Goal: Communication & Community: Answer question/provide support

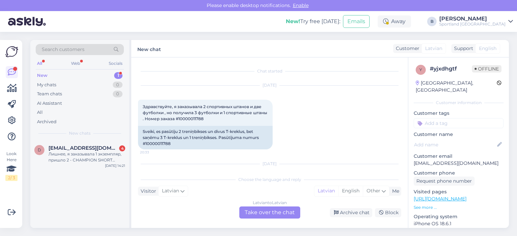
scroll to position [280, 0]
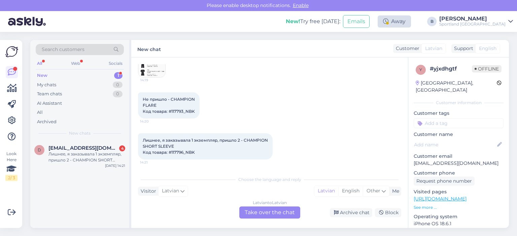
click at [411, 25] on div "Away" at bounding box center [393, 21] width 33 height 12
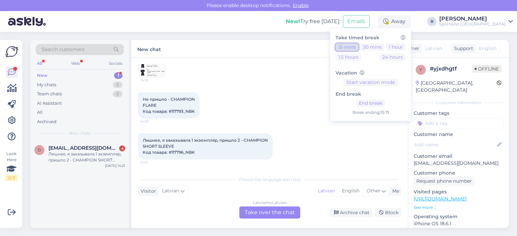
click at [358, 49] on button "15 mins" at bounding box center [346, 46] width 23 height 7
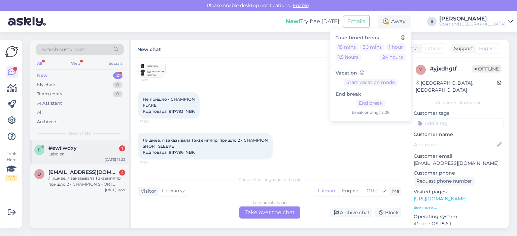
click at [80, 150] on div "#ewilwdxy 1" at bounding box center [86, 148] width 77 height 6
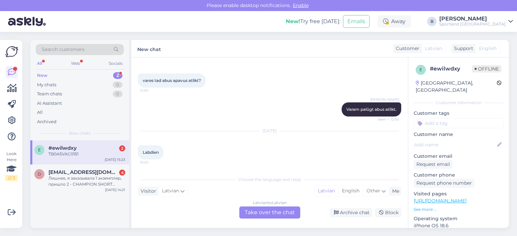
scroll to position [655, 0]
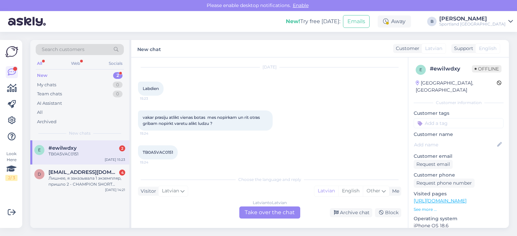
click at [164, 152] on span "TB0A5VAC0151" at bounding box center [158, 152] width 30 height 5
copy div "TB0A5VAC0151 15:24"
click at [282, 211] on div "Latvian to Latvian Take over the chat" at bounding box center [269, 213] width 61 height 12
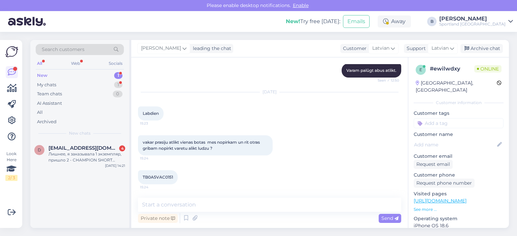
scroll to position [630, 0]
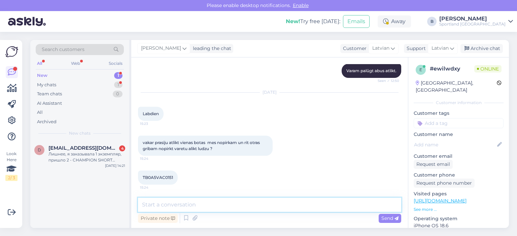
click at [264, 200] on textarea at bounding box center [269, 205] width 263 height 14
type textarea "Sveiki, vai palūgt atlikt Timberland Spice veikalā?"
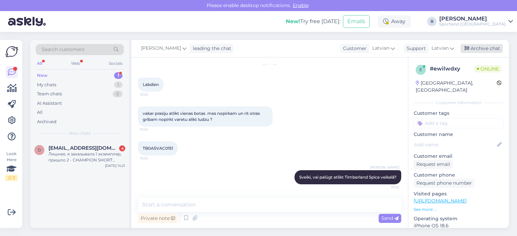
click at [478, 50] on div "Archive chat" at bounding box center [481, 48] width 42 height 9
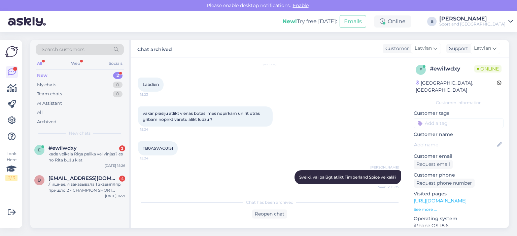
scroll to position [719, 0]
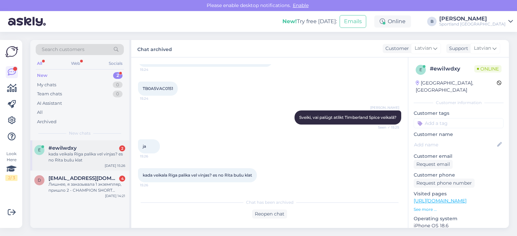
click at [98, 150] on div "#ewilwdxy 2" at bounding box center [86, 148] width 77 height 6
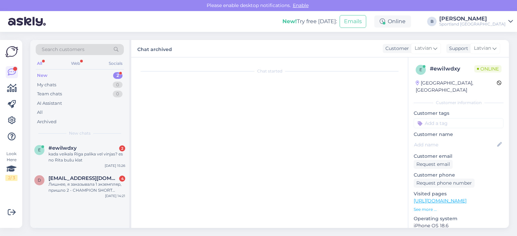
scroll to position [742, 0]
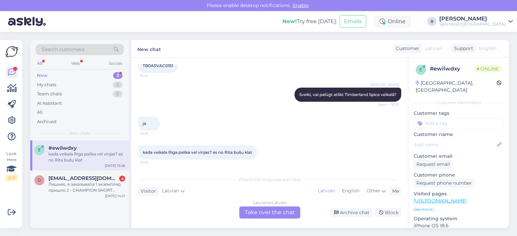
click at [280, 212] on div "Latvian to Latvian Take over the chat" at bounding box center [269, 213] width 61 height 12
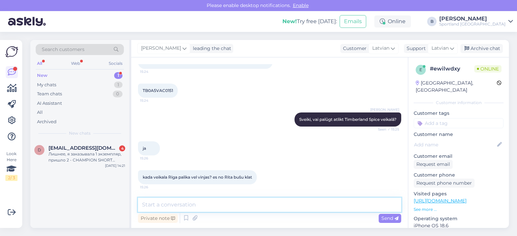
click at [278, 208] on textarea at bounding box center [269, 205] width 263 height 14
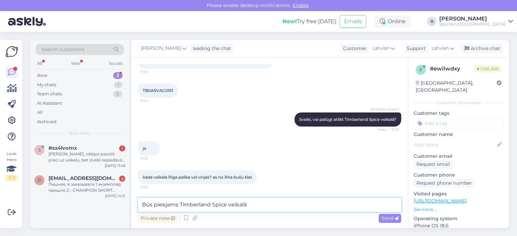
type textarea "Būs pieejams Timberland Spice veikalā."
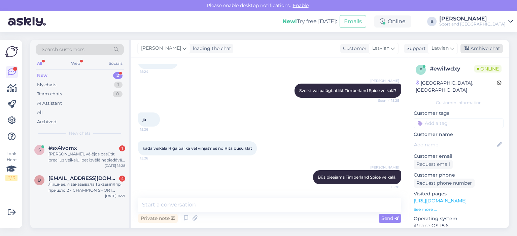
click at [479, 48] on div "Archive chat" at bounding box center [481, 48] width 42 height 9
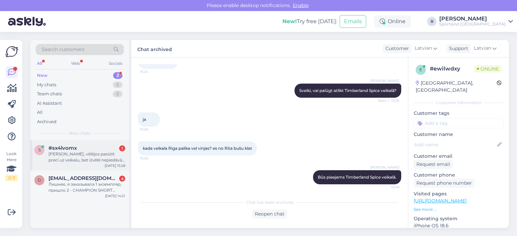
click at [85, 160] on div "[PERSON_NAME], vēlējos pasūtīt preci uz veikalu, bet izvēlē nepiedāvā Jēkabpili…" at bounding box center [86, 157] width 77 height 12
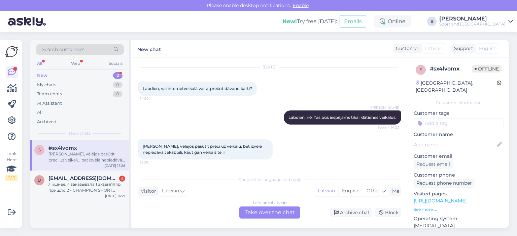
click at [292, 211] on div "Latvian to Latvian Take over the chat" at bounding box center [269, 213] width 61 height 12
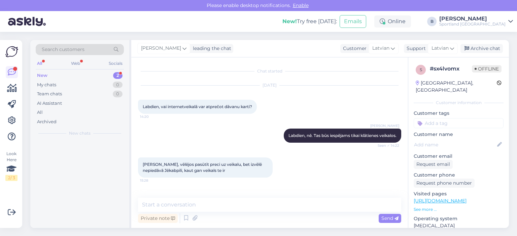
scroll to position [0, 0]
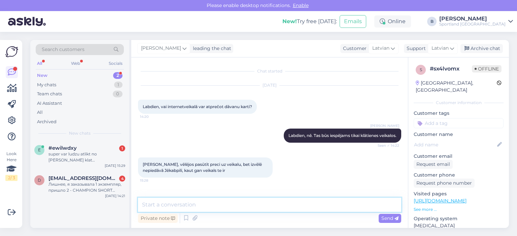
click at [288, 210] on textarea at bounding box center [269, 205] width 263 height 14
type textarea "J"
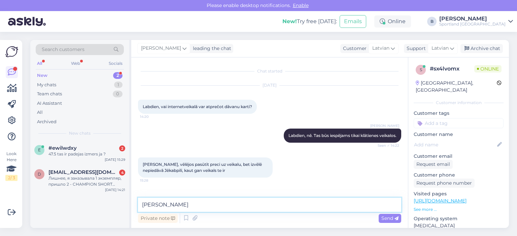
type textarea "J"
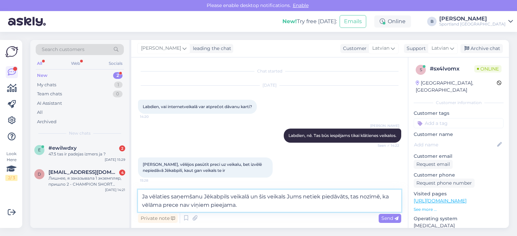
type textarea "Ja vēlaties saņemšanu Jēkabpils veikalā un šis veikals Jums netiek piedāvāts, t…"
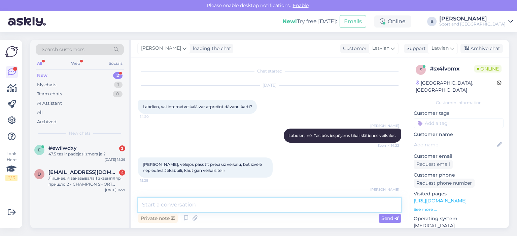
scroll to position [34, 0]
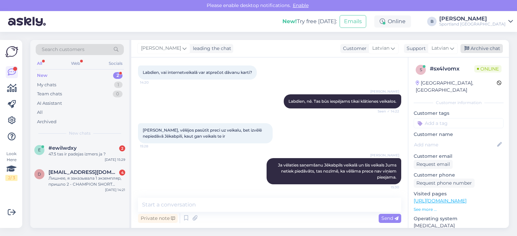
click at [485, 49] on div "Archive chat" at bounding box center [481, 48] width 42 height 9
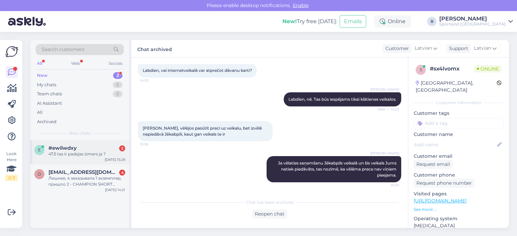
click at [87, 154] on div "47.5 tas ir padejas izmers ja ?" at bounding box center [86, 154] width 77 height 6
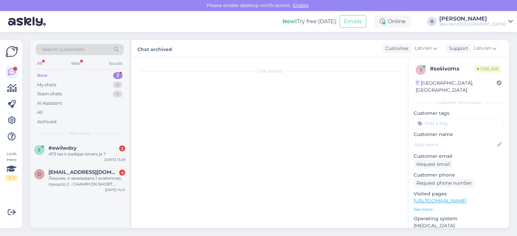
scroll to position [829, 0]
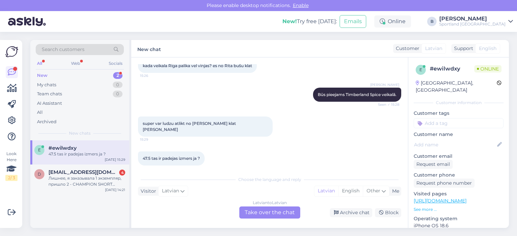
click at [258, 211] on div "Latvian to Latvian Take over the chat" at bounding box center [269, 213] width 61 height 12
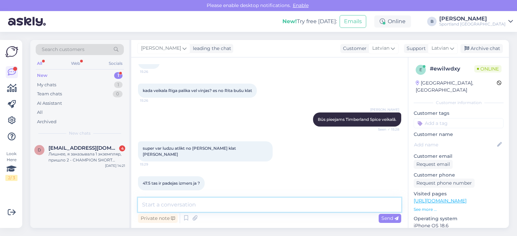
click at [262, 200] on textarea at bounding box center [269, 205] width 263 height 14
type textarea "Jā, tas būs pēdējais izmērs. :)"
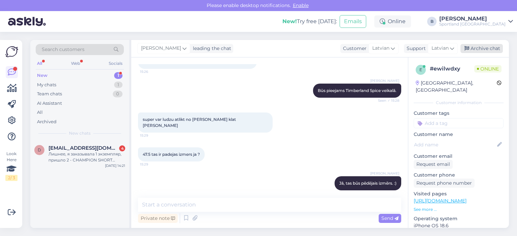
click at [493, 49] on div "Archive chat" at bounding box center [481, 48] width 42 height 9
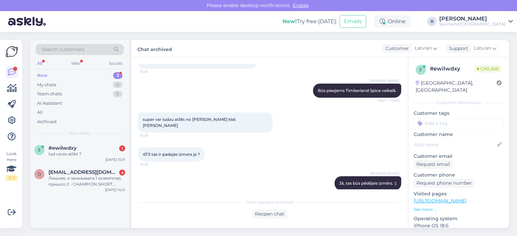
scroll to position [864, 0]
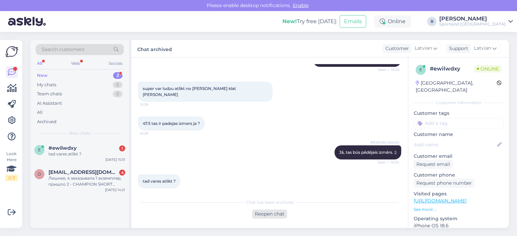
click at [275, 216] on div "Reopen chat" at bounding box center [269, 214] width 35 height 9
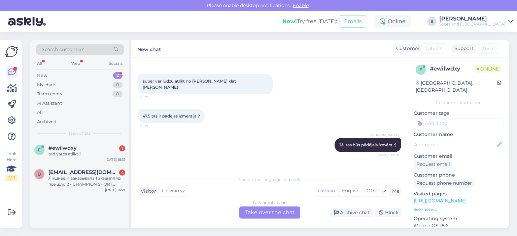
click at [269, 212] on div "Latvian to Latvian Take over the chat" at bounding box center [269, 213] width 61 height 12
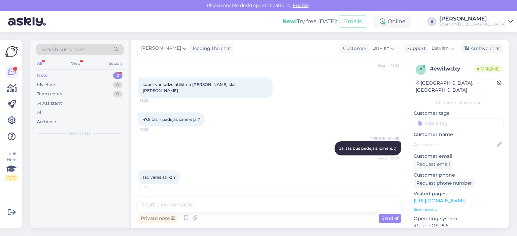
scroll to position [862, 0]
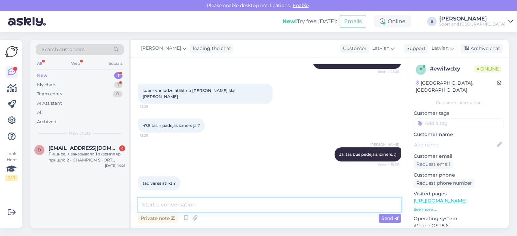
click at [268, 204] on textarea at bounding box center [269, 205] width 263 height 14
type textarea "Jā, nodosim viņiem informāciju, lai uz Jūsu vārda atliek šos apavus."
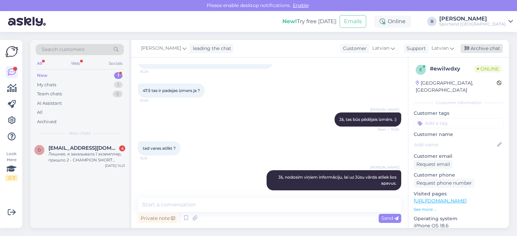
click at [478, 51] on div "Archive chat" at bounding box center [481, 48] width 42 height 9
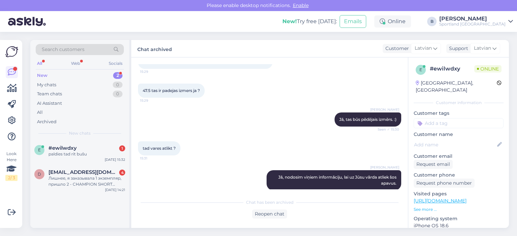
scroll to position [928, 0]
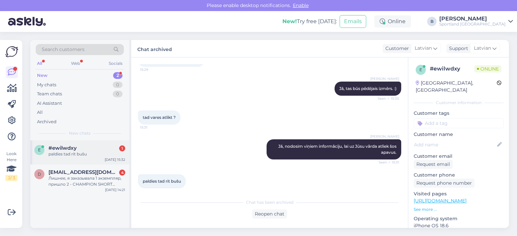
click at [83, 150] on div "#ewilwdxy 1" at bounding box center [86, 148] width 77 height 6
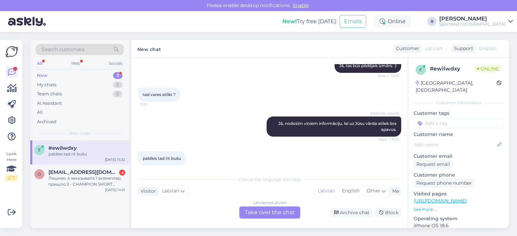
click at [286, 215] on div "Latvian to Latvian Take over the chat" at bounding box center [269, 213] width 61 height 12
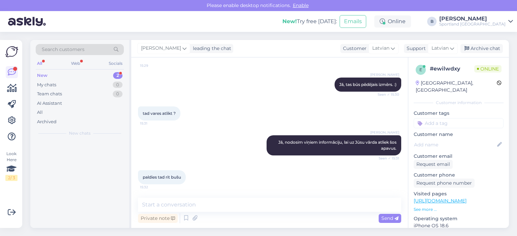
scroll to position [926, 0]
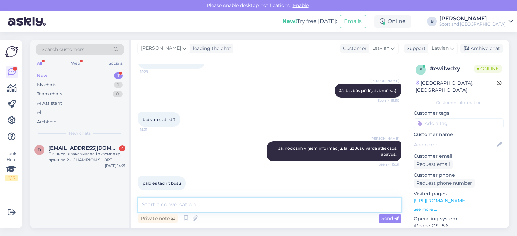
click at [280, 211] on textarea at bounding box center [269, 205] width 263 height 14
type textarea "Jauku Jums dienu!"
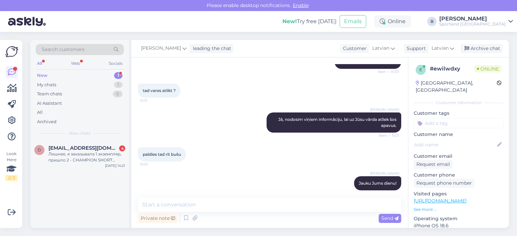
click at [482, 44] on div "[PERSON_NAME] leading the chat Customer Latvian Arabic Belarusian Bulgarian Chi…" at bounding box center [319, 48] width 377 height 17
click at [483, 46] on div "Archive chat" at bounding box center [481, 48] width 42 height 9
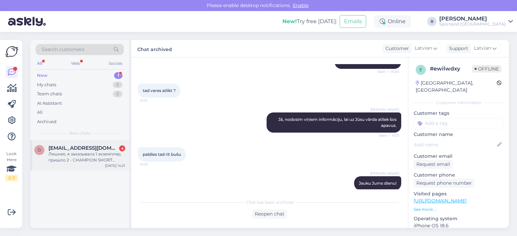
click at [91, 150] on span "[EMAIL_ADDRESS][DOMAIN_NAME]" at bounding box center [83, 148] width 70 height 6
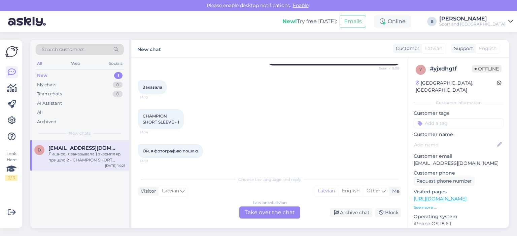
scroll to position [146, 0]
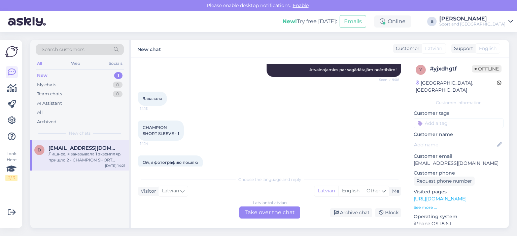
click at [282, 216] on div "Latvian to Latvian Take over the chat" at bounding box center [269, 213] width 61 height 12
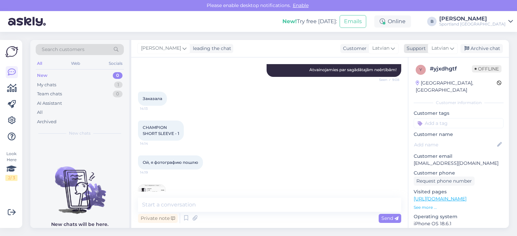
click at [434, 48] on span "Latvian" at bounding box center [439, 48] width 17 height 7
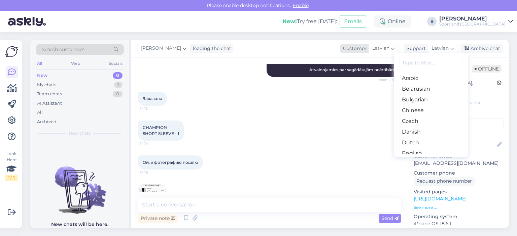
click at [385, 49] on span "Latvian" at bounding box center [380, 48] width 17 height 7
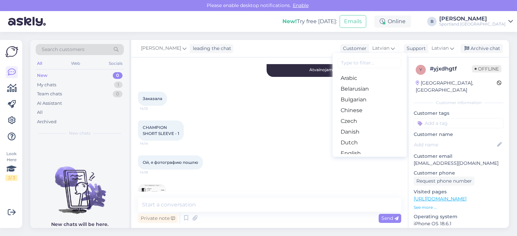
scroll to position [202, 0]
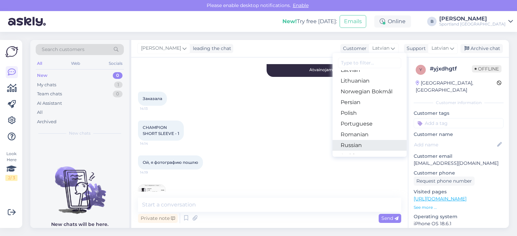
click at [354, 147] on link "Russian" at bounding box center [369, 145] width 74 height 11
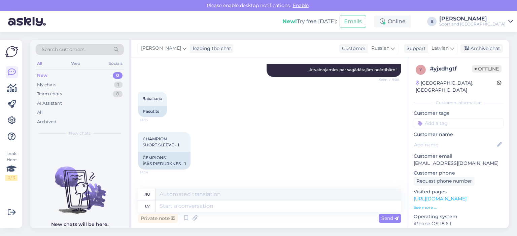
click at [310, 136] on div "CHAMPION SHORT SLEEVE - 1 14:14 ČEMPIONS ĪSĀS PIEDURKNES - 1" at bounding box center [269, 151] width 263 height 52
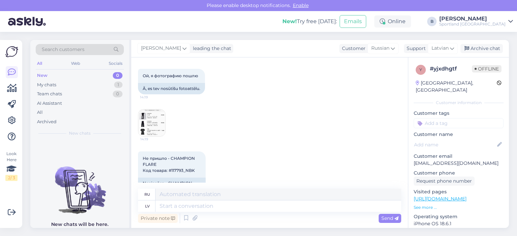
scroll to position [247, 0]
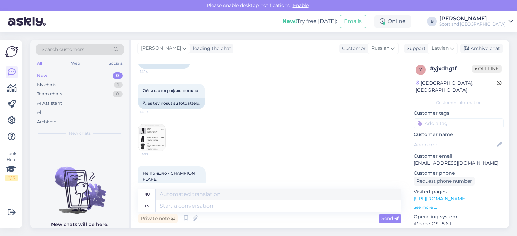
click at [151, 131] on img at bounding box center [151, 137] width 27 height 27
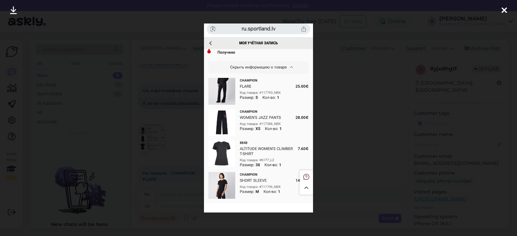
click at [353, 105] on div at bounding box center [258, 118] width 517 height 236
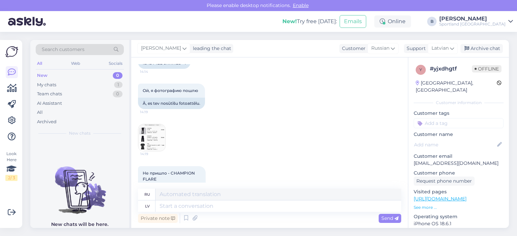
click at [144, 130] on img at bounding box center [151, 137] width 27 height 27
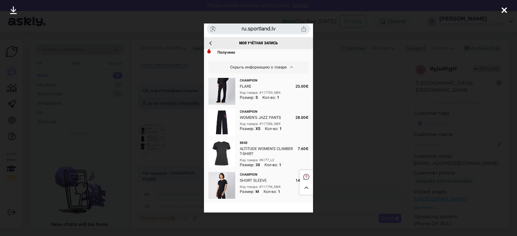
click at [345, 97] on div at bounding box center [258, 118] width 517 height 236
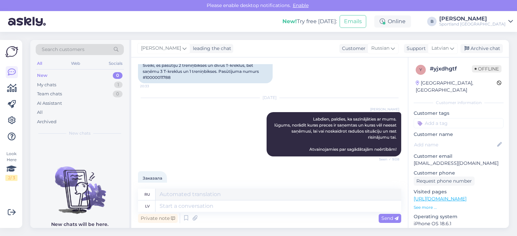
scroll to position [11, 0]
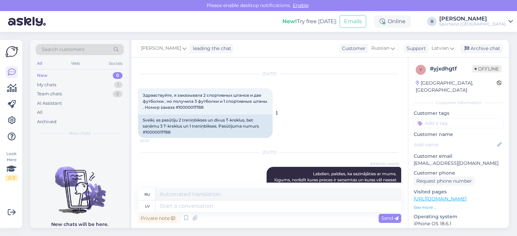
click at [158, 131] on div "Sveiki, es pasūtīju 2 treniņbikses un divus T-kreklus, bet saņēmu 3 T-kreklus u…" at bounding box center [205, 127] width 135 height 24
copy div "10000011788"
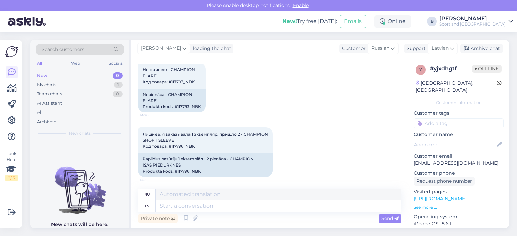
scroll to position [351, 0]
click at [193, 170] on div "Papildus pasūtīju 1 eksemplāru, 2 pienāca - CHAMPION ĪSĀS PIEDURKNES Produkta k…" at bounding box center [205, 165] width 135 height 24
copy div "117796_NBK"
click at [388, 50] on span "Russian" at bounding box center [380, 48] width 18 height 7
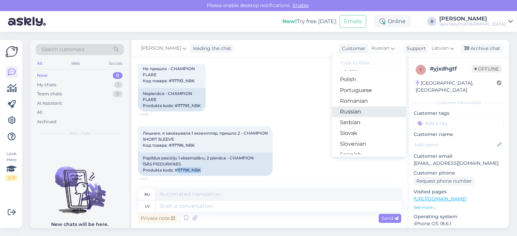
scroll to position [168, 0]
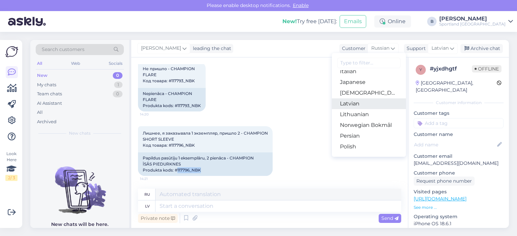
click at [358, 105] on link "Latvian" at bounding box center [369, 104] width 74 height 11
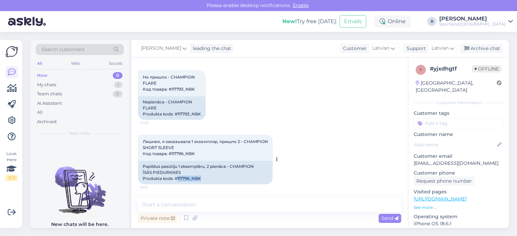
scroll to position [343, 0]
click at [224, 201] on textarea at bounding box center [269, 205] width 263 height 14
type textarea "v"
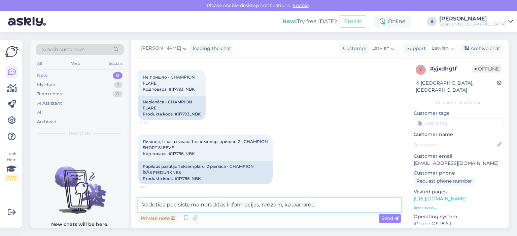
paste textarea "CHAMPION FLARE"
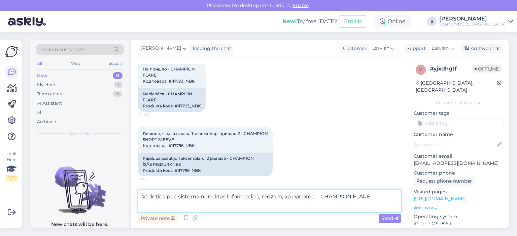
click at [388, 196] on textarea "Vadoties pēc sistēmā norādītās informācijas, redzam, ka par preci - CHAMPION FL…" at bounding box center [269, 201] width 263 height 22
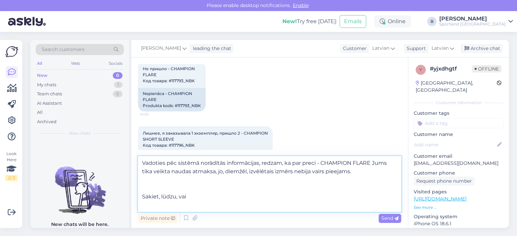
scroll to position [384, 0]
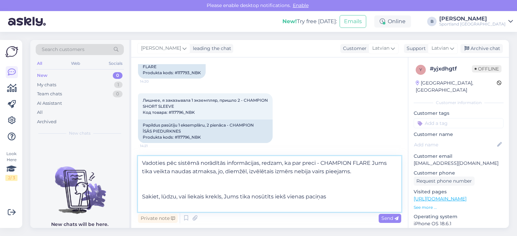
type textarea "Vadoties pēc sistēmā norādītās informācijas, redzam, ka par preci - CHAMPION FL…"
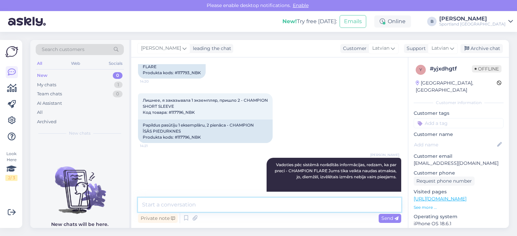
scroll to position [414, 0]
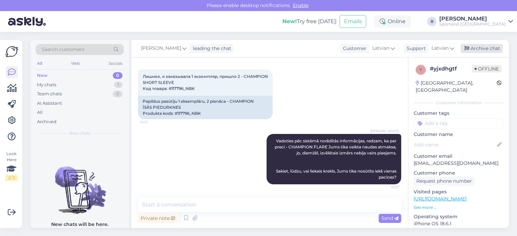
click at [474, 49] on div "Archive chat" at bounding box center [481, 48] width 42 height 9
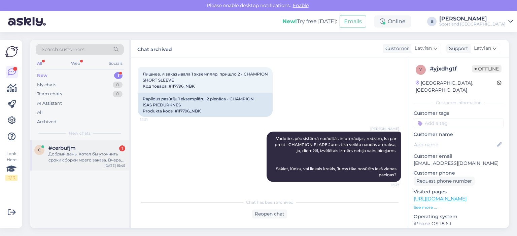
click at [95, 157] on div "Добрый день. Хотел бы уточнить сроки сборки моего заказа. Вчера, согласно обеща…" at bounding box center [86, 157] width 77 height 12
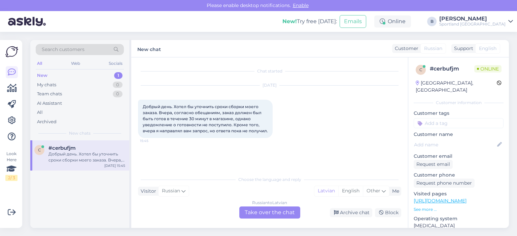
click at [284, 211] on div "Russian to Latvian Take over the chat" at bounding box center [269, 213] width 61 height 12
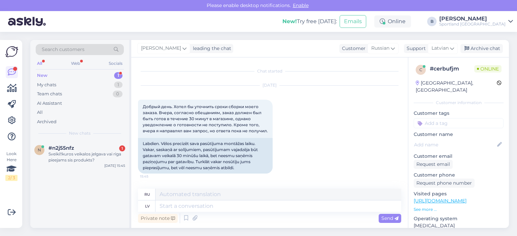
scroll to position [4, 0]
click at [380, 47] on span "Russian" at bounding box center [380, 48] width 18 height 7
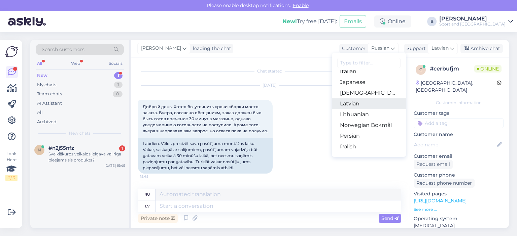
click at [367, 103] on link "Latvian" at bounding box center [369, 104] width 74 height 11
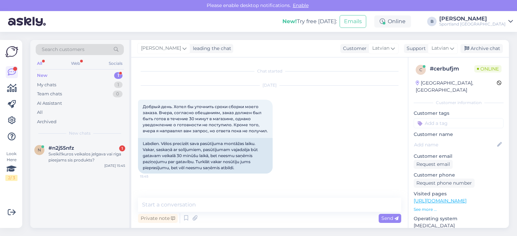
scroll to position [0, 0]
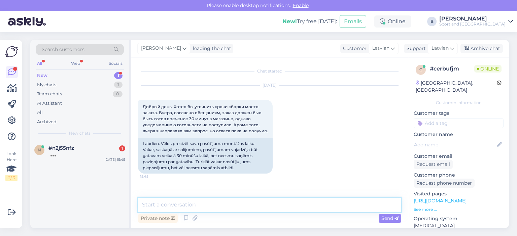
click at [313, 206] on textarea at bounding box center [269, 205] width 263 height 14
type textarea "Sveiki, kāds ir pasūtījuma numurs?"
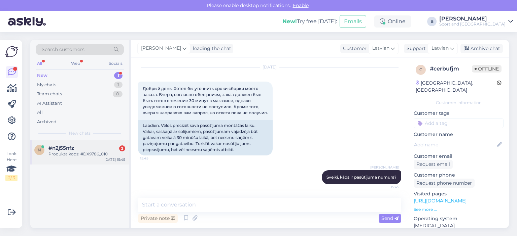
click at [73, 153] on div "Produkta kods: #DX9786_010" at bounding box center [86, 154] width 77 height 6
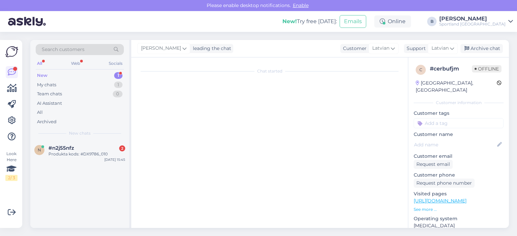
scroll to position [0, 0]
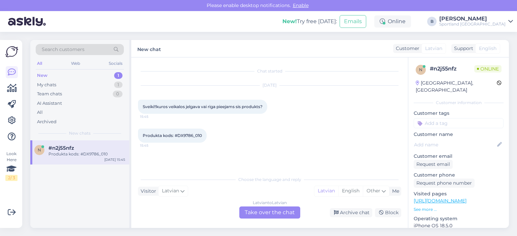
click at [184, 134] on span "Produkta kods: #DX9786_010" at bounding box center [172, 135] width 59 height 5
copy div "DX9786_010 15:45"
click at [265, 209] on div "Latvian to Latvian Take over the chat" at bounding box center [269, 213] width 61 height 12
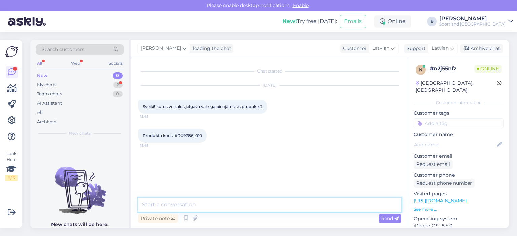
click at [262, 209] on textarea at bounding box center [269, 205] width 263 height 14
type textarea "Sveiki, šī prece ir izpārdota un nav pieejama iegādei."
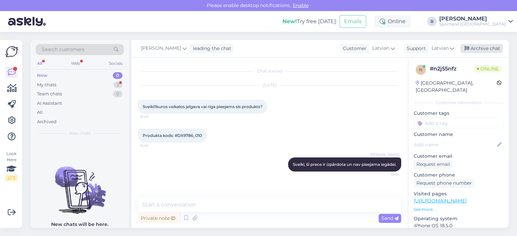
click at [482, 49] on div "Archive chat" at bounding box center [481, 48] width 42 height 9
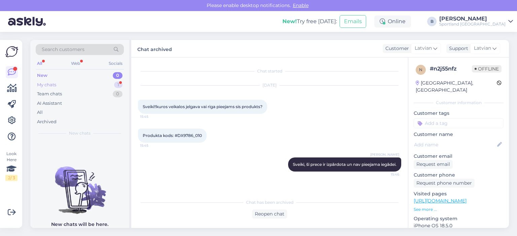
click at [58, 84] on div "My chats 1" at bounding box center [80, 84] width 88 height 9
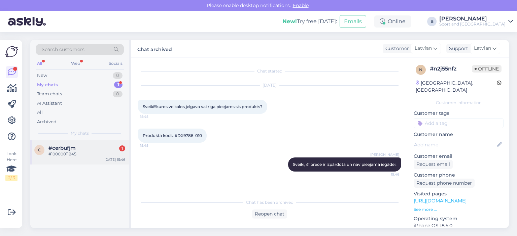
click at [71, 154] on div "#10000011845" at bounding box center [86, 154] width 77 height 6
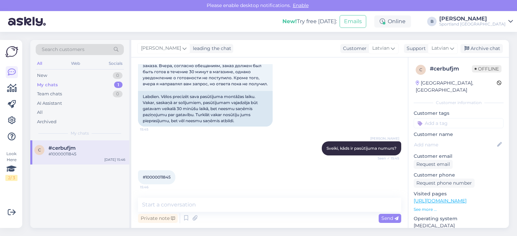
click at [163, 176] on span "#10000011845" at bounding box center [157, 177] width 28 height 5
copy div "10000011845 15:46"
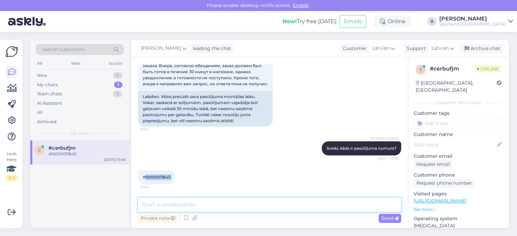
click at [211, 202] on textarea at bounding box center [269, 205] width 263 height 14
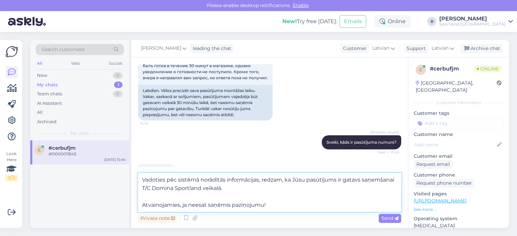
type textarea "Vadoties pēc sistēmā norādītās informācijas, redzam, ka Jūsu pasūtījums ir gata…"
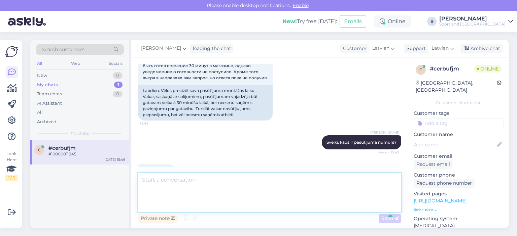
scroll to position [106, 0]
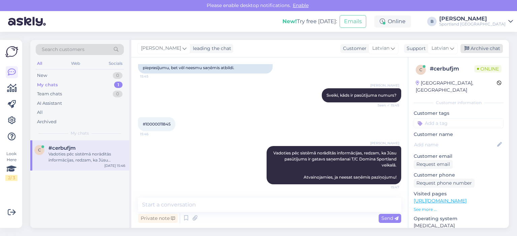
click at [476, 45] on div "Archive chat" at bounding box center [481, 48] width 42 height 9
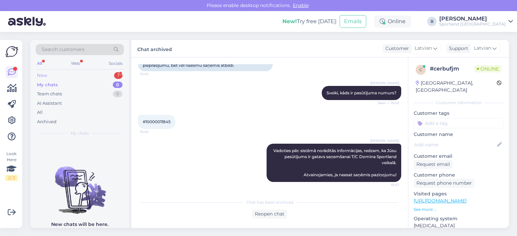
click at [48, 77] on div "New 1" at bounding box center [80, 75] width 88 height 9
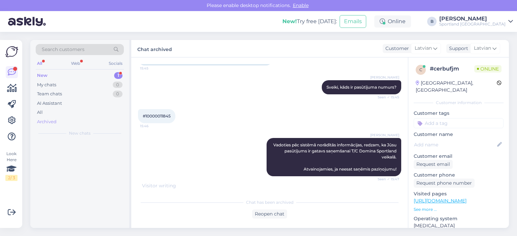
scroll to position [116, 0]
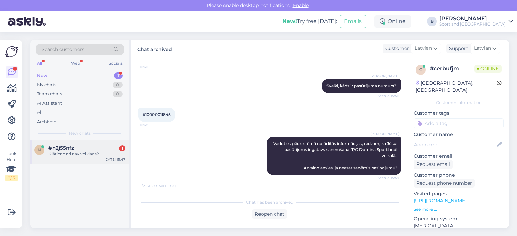
click at [76, 150] on div "#n2j55nfz 1" at bounding box center [86, 148] width 77 height 6
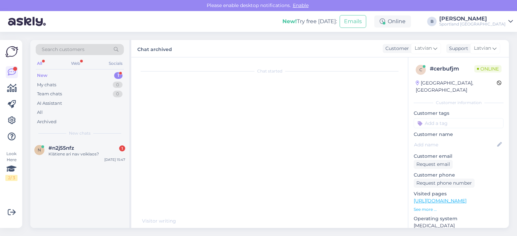
scroll to position [48, 0]
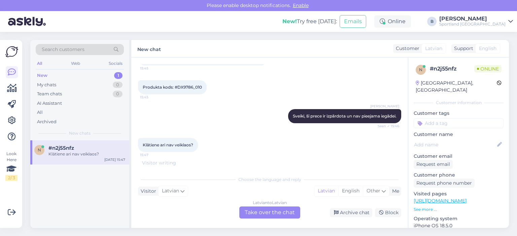
click at [277, 214] on div "Latvian to Latvian Take over the chat" at bounding box center [269, 213] width 61 height 12
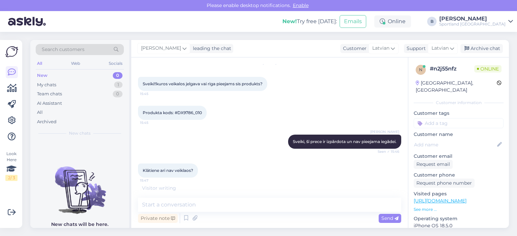
click at [275, 212] on div "Private note Send" at bounding box center [269, 218] width 263 height 13
click at [274, 205] on textarea at bounding box center [269, 205] width 263 height 14
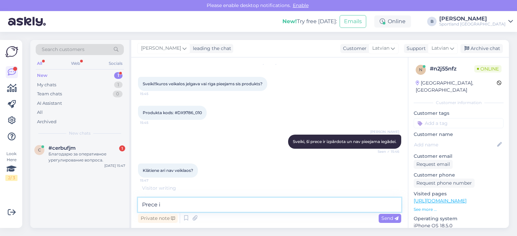
scroll to position [16, 0]
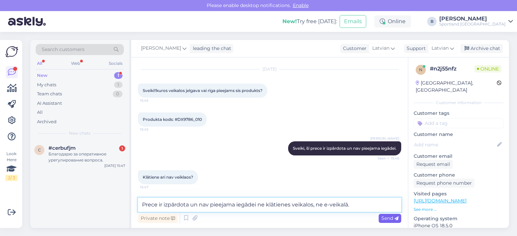
type textarea "Prece ir izpārdota un nav pieejama iegādei ne klātienes veikalos, ne e-veikalā."
click at [383, 214] on div "Send" at bounding box center [389, 218] width 23 height 9
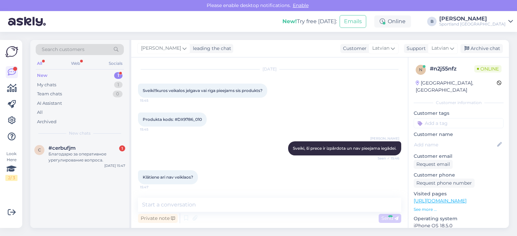
scroll to position [51, 0]
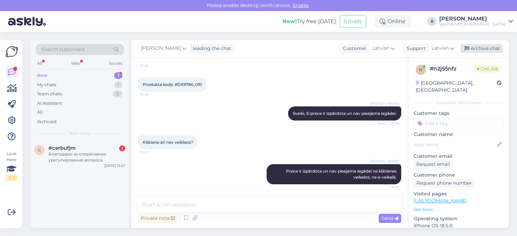
click at [477, 47] on div "Archive chat" at bounding box center [481, 48] width 42 height 9
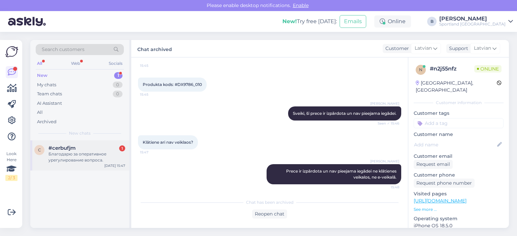
click at [77, 161] on div "Благодарю за оперативное урегулирование вопроса." at bounding box center [86, 157] width 77 height 12
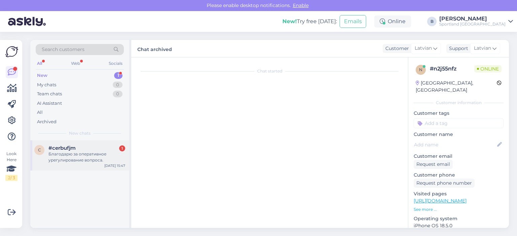
scroll to position [160, 0]
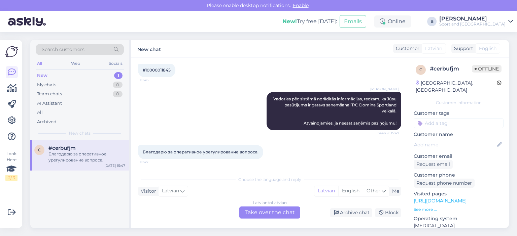
click at [253, 211] on div "Latvian to Latvian Take over the chat" at bounding box center [269, 213] width 61 height 12
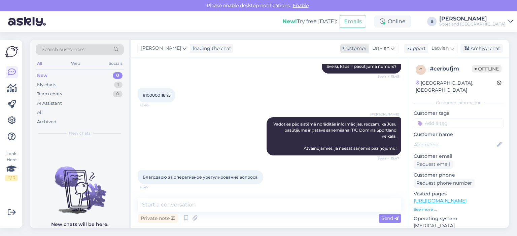
click at [382, 48] on span "Latvian" at bounding box center [380, 48] width 17 height 7
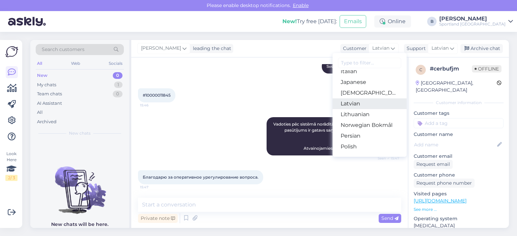
click at [354, 104] on link "Latvian" at bounding box center [369, 104] width 74 height 11
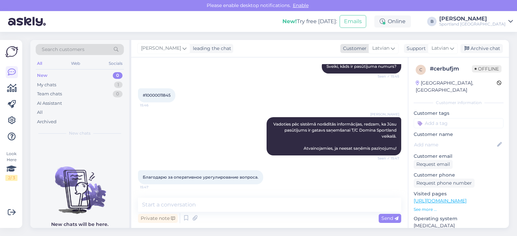
click at [374, 49] on span "Latvian" at bounding box center [380, 48] width 17 height 7
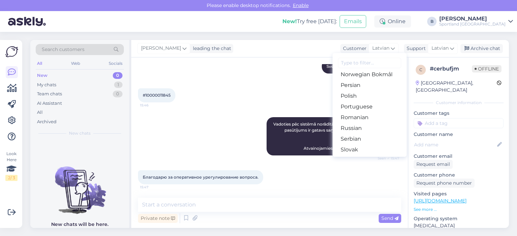
scroll to position [235, 0]
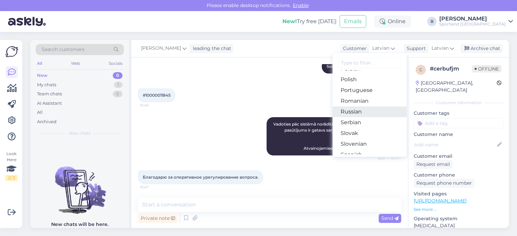
click at [358, 113] on link "Russian" at bounding box center [369, 112] width 74 height 11
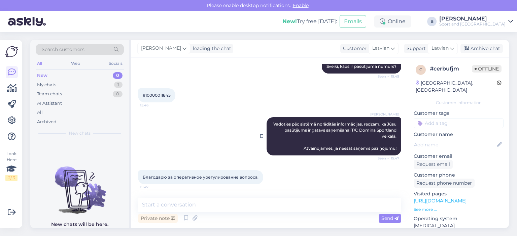
scroll to position [160, 0]
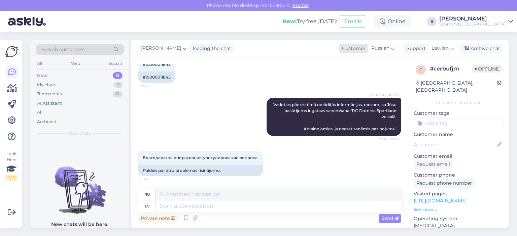
click at [383, 50] on span "Russian" at bounding box center [380, 48] width 18 height 7
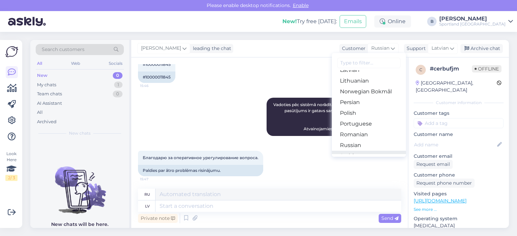
scroll to position [168, 0]
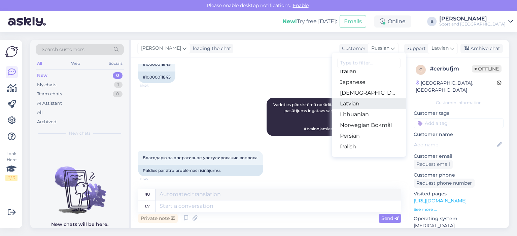
click at [353, 104] on link "Latvian" at bounding box center [369, 104] width 74 height 11
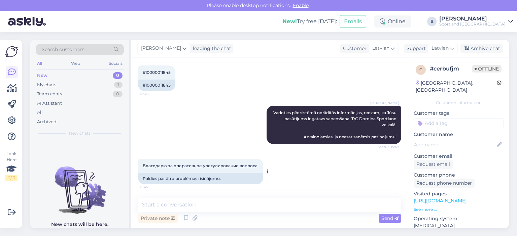
scroll to position [158, 0]
click at [260, 205] on textarea at bounding box center [269, 205] width 263 height 14
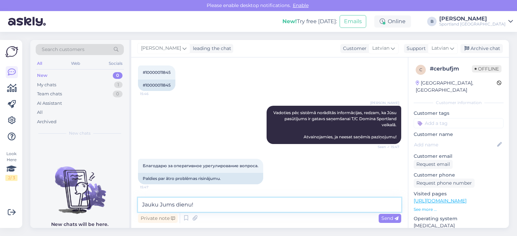
type textarea "Jauku Jums dienu!"
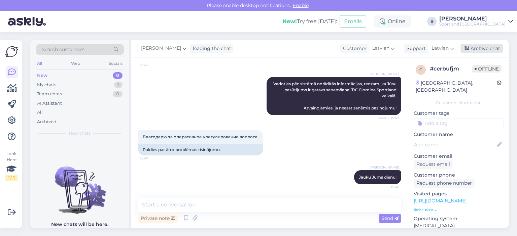
click at [488, 47] on div "Archive chat" at bounding box center [481, 48] width 42 height 9
